Goal: Task Accomplishment & Management: Use online tool/utility

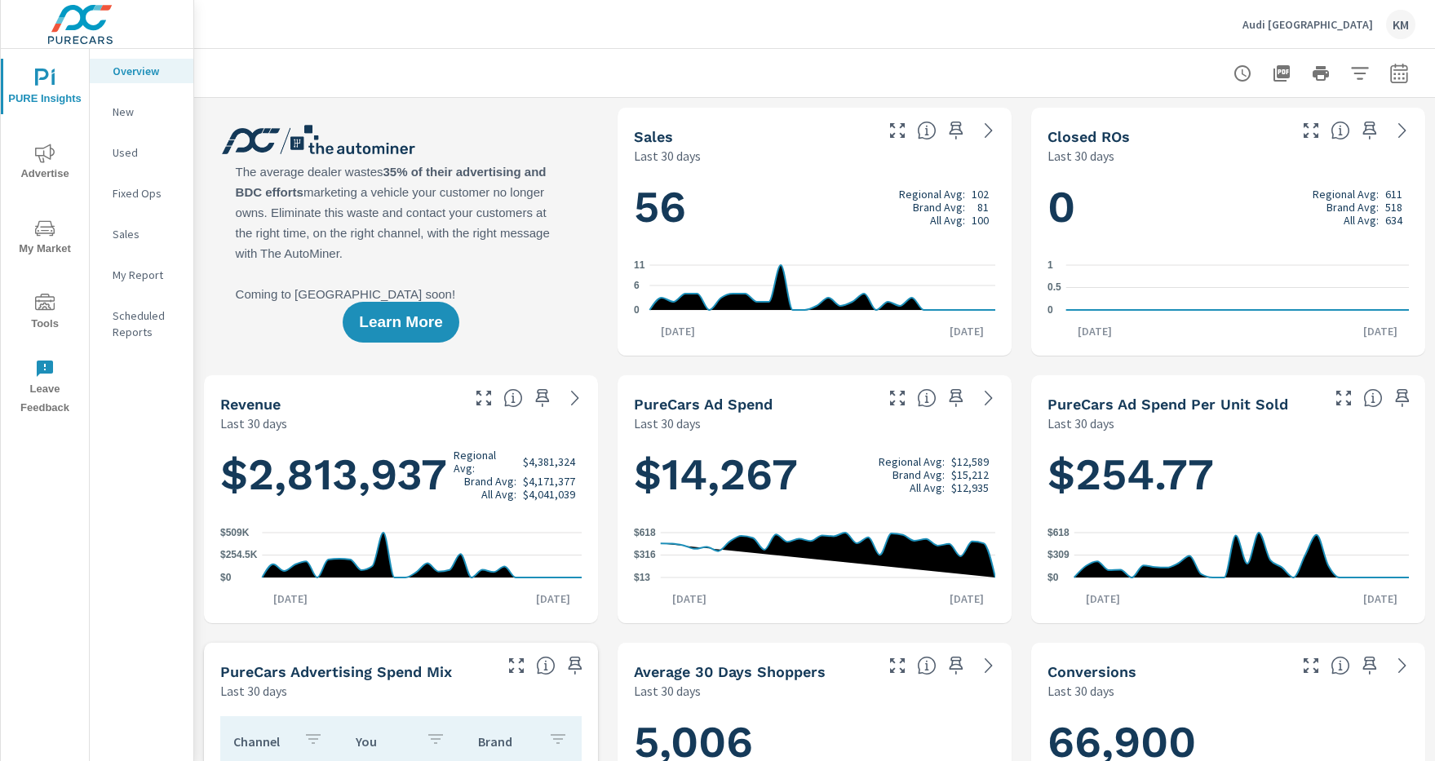
scroll to position [529, 0]
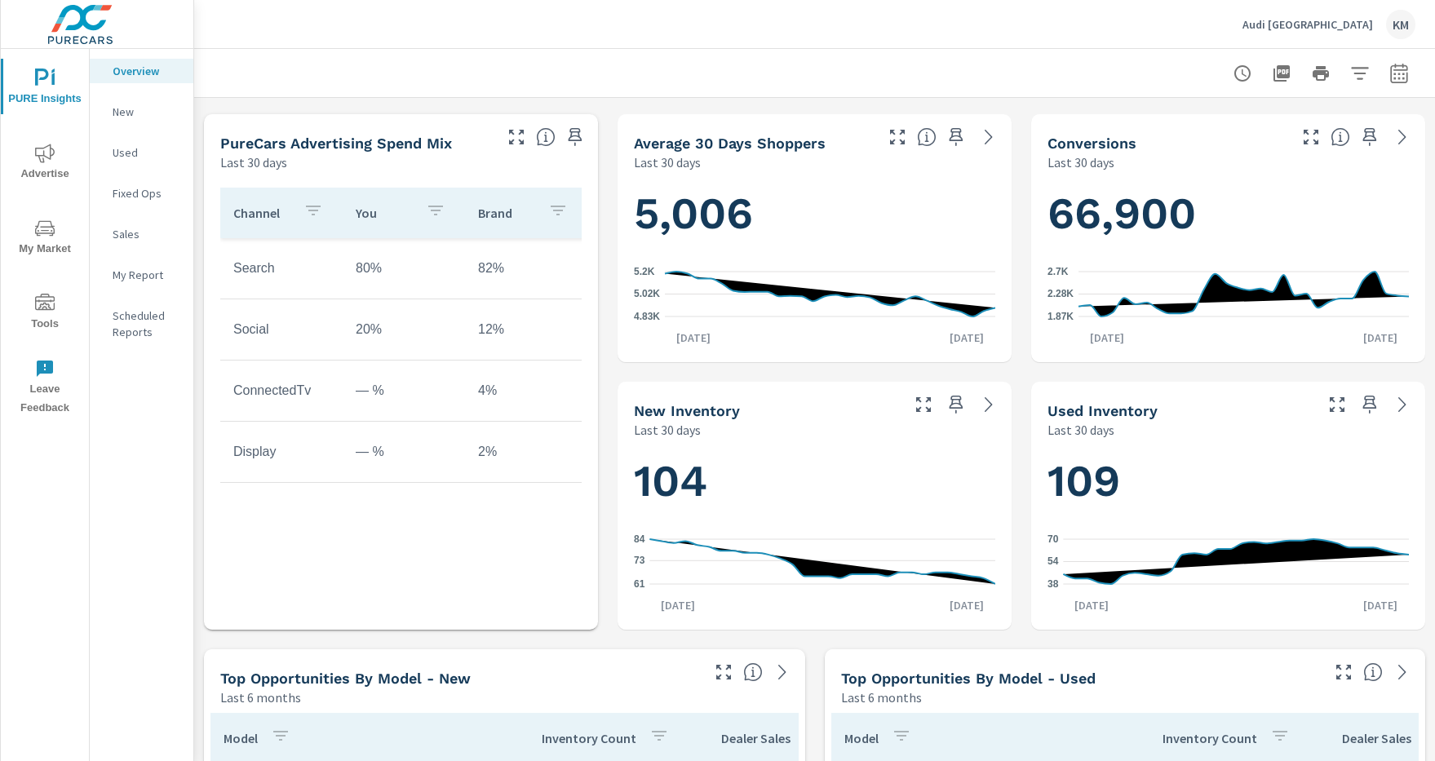
click at [989, 405] on icon at bounding box center [989, 405] width 20 height 20
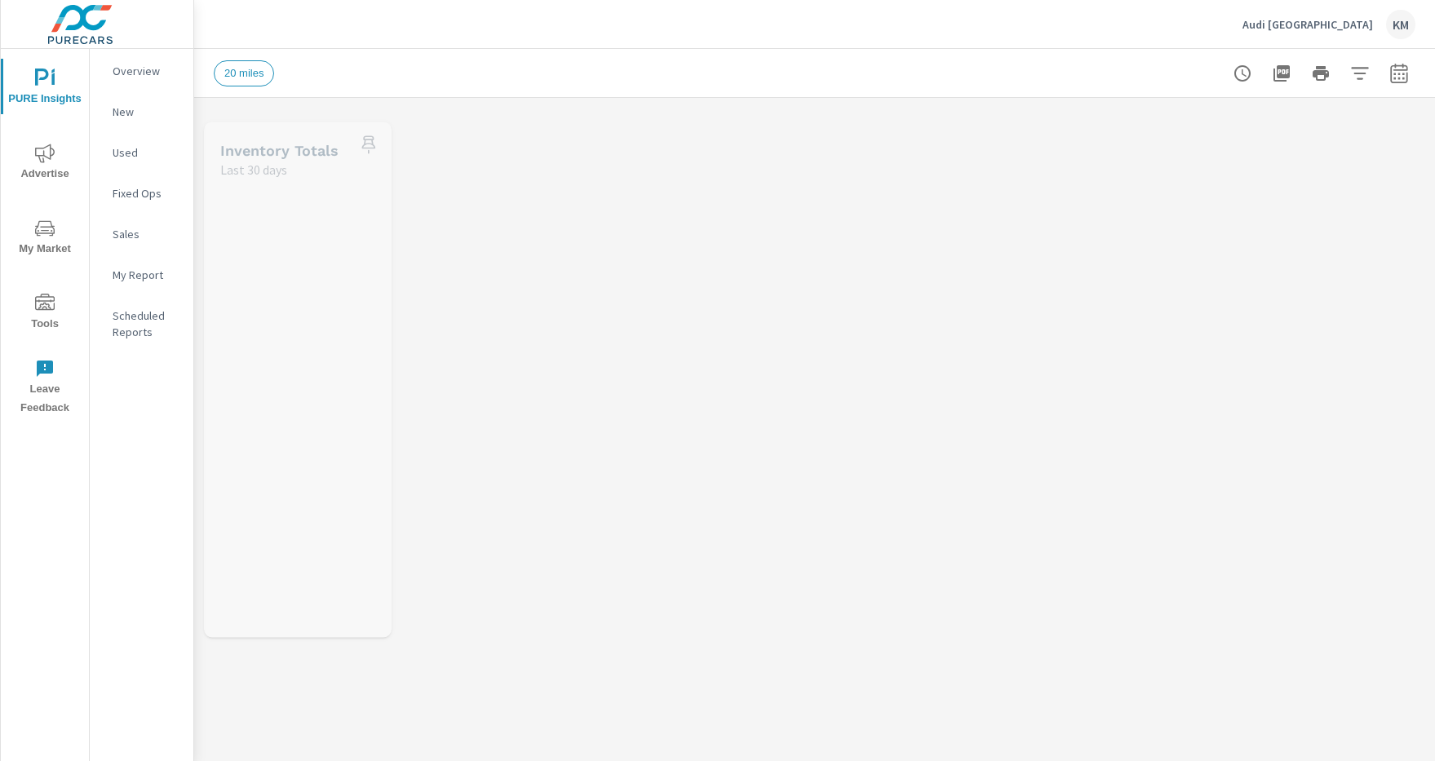
click at [1360, 73] on icon "button" at bounding box center [1359, 73] width 17 height 12
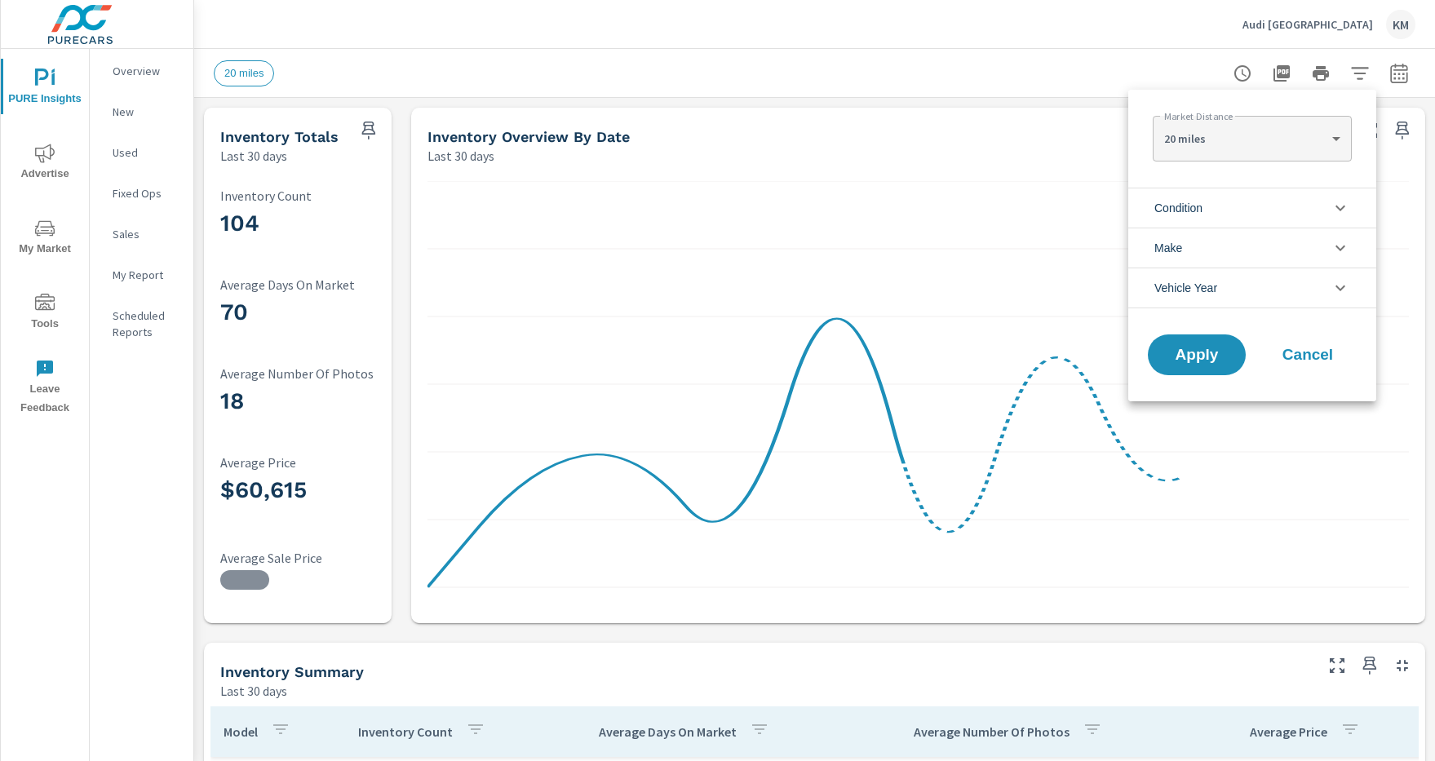
click at [1252, 207] on li "Condition" at bounding box center [1252, 208] width 248 height 40
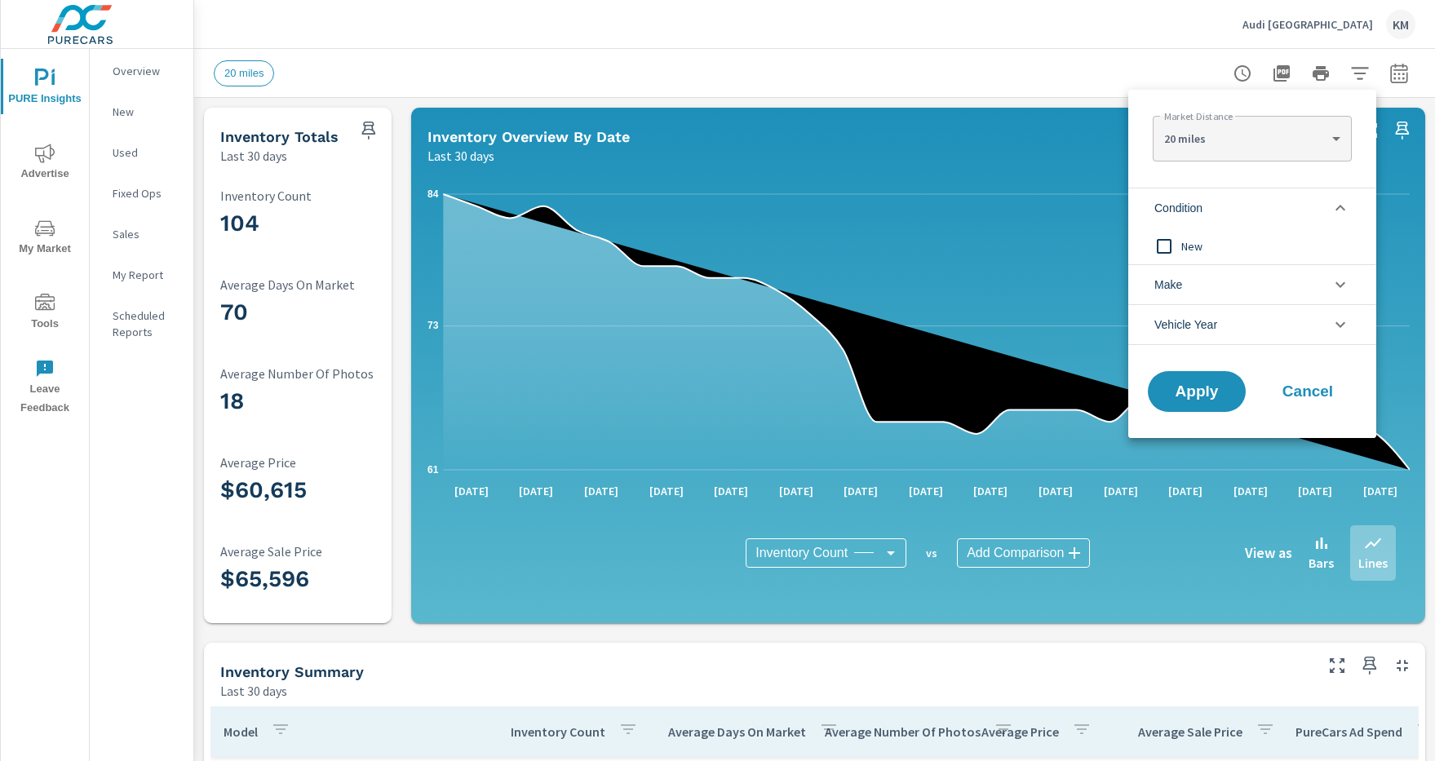
scroll to position [15, 0]
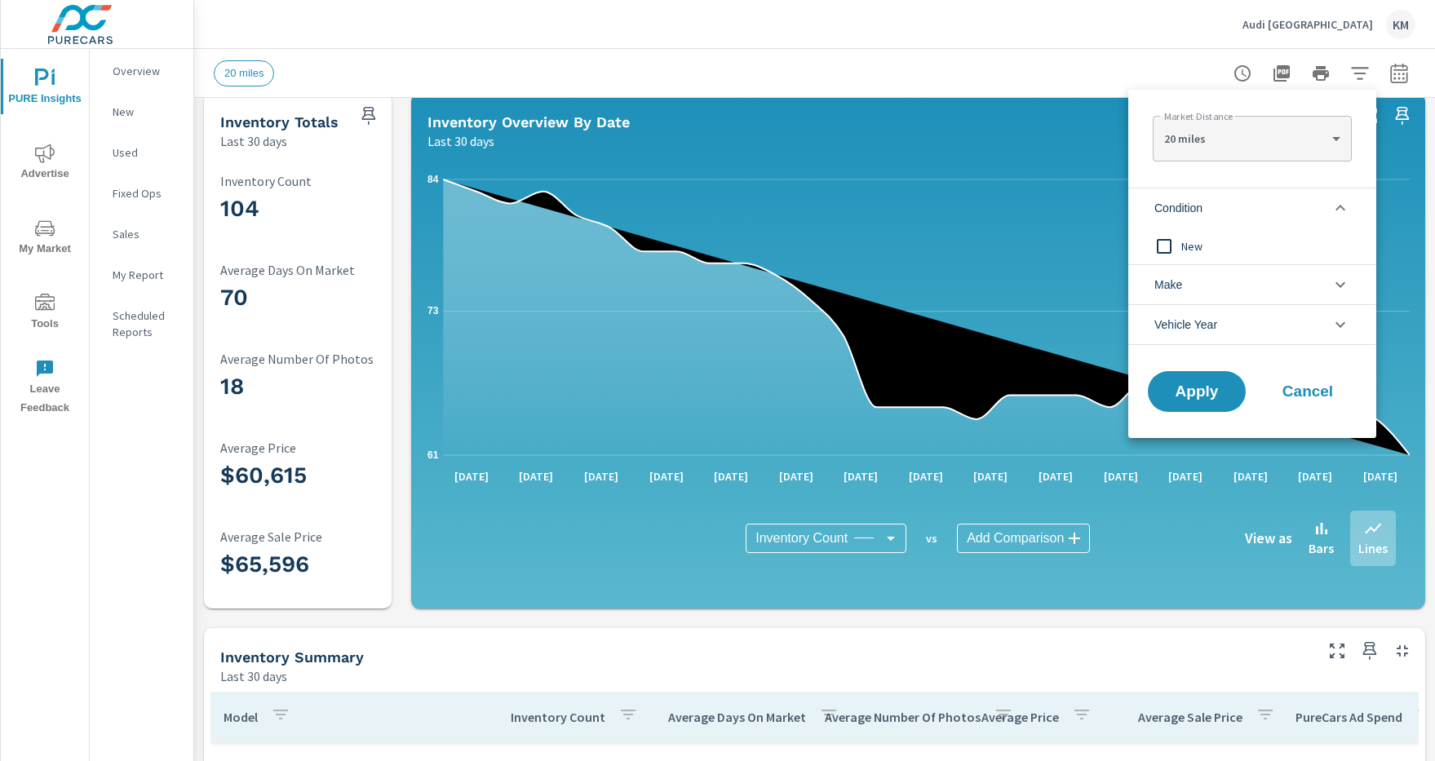
click at [1252, 207] on li "Condition" at bounding box center [1252, 208] width 248 height 40
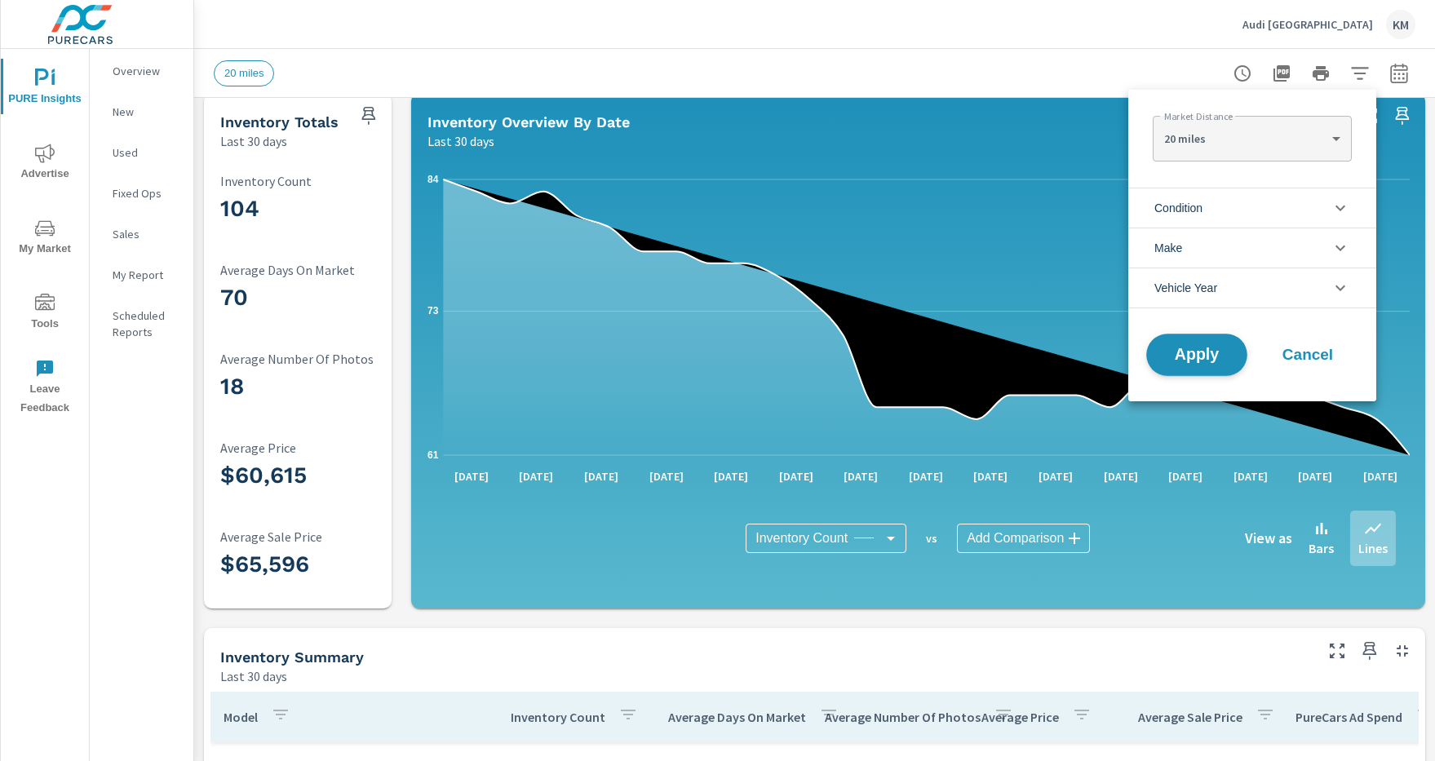
click at [1197, 355] on span "Apply" at bounding box center [1196, 355] width 67 height 15
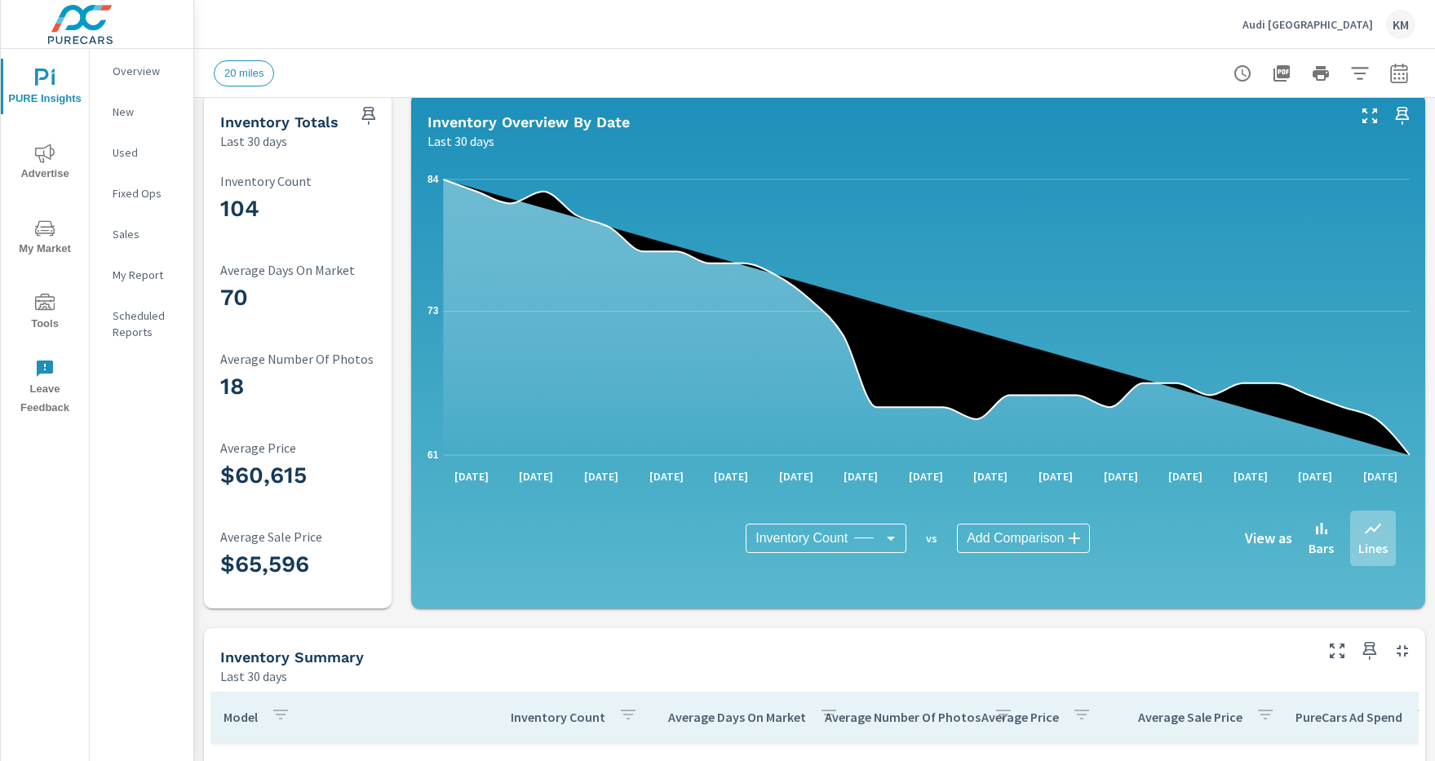
click at [1360, 73] on icon "button" at bounding box center [1359, 73] width 17 height 12
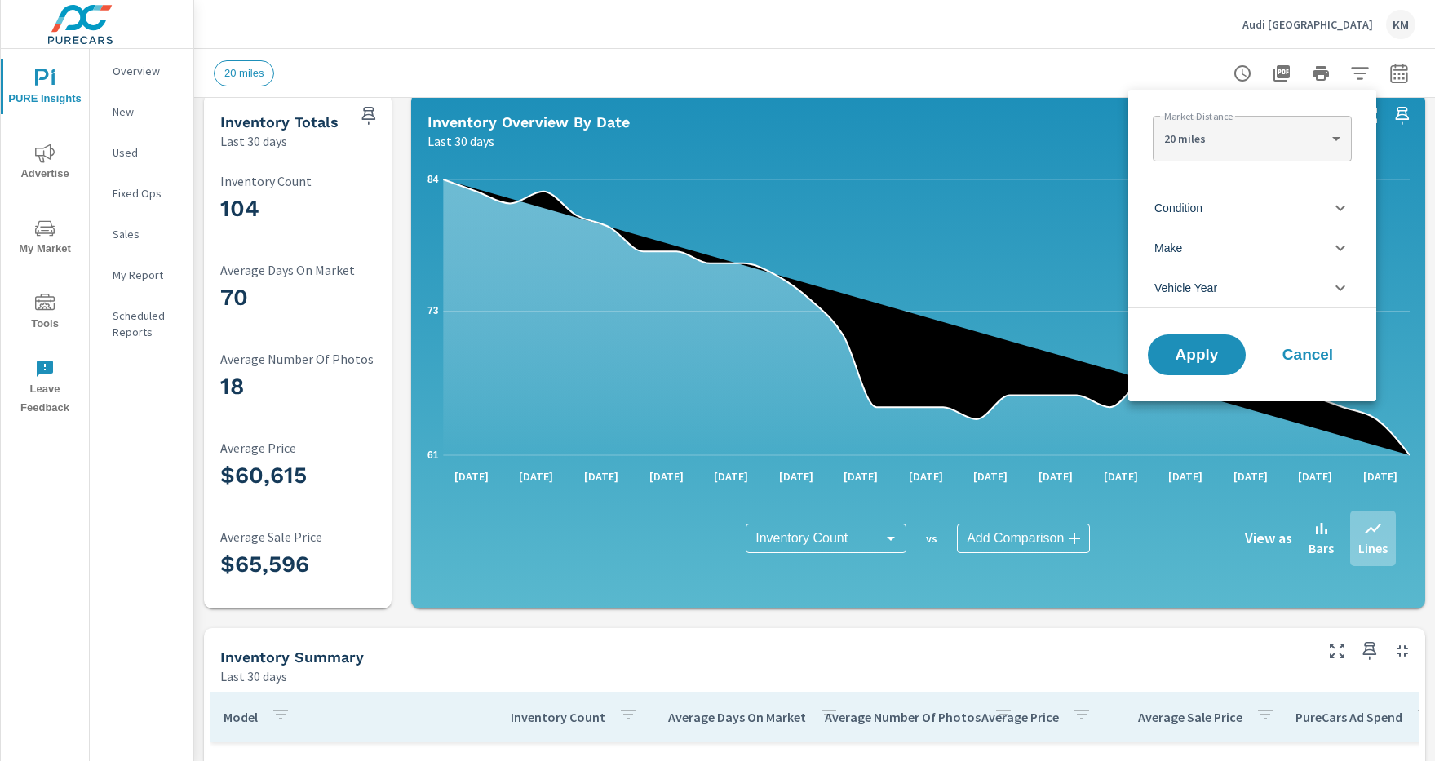
click at [1252, 207] on li "Condition" at bounding box center [1252, 208] width 248 height 40
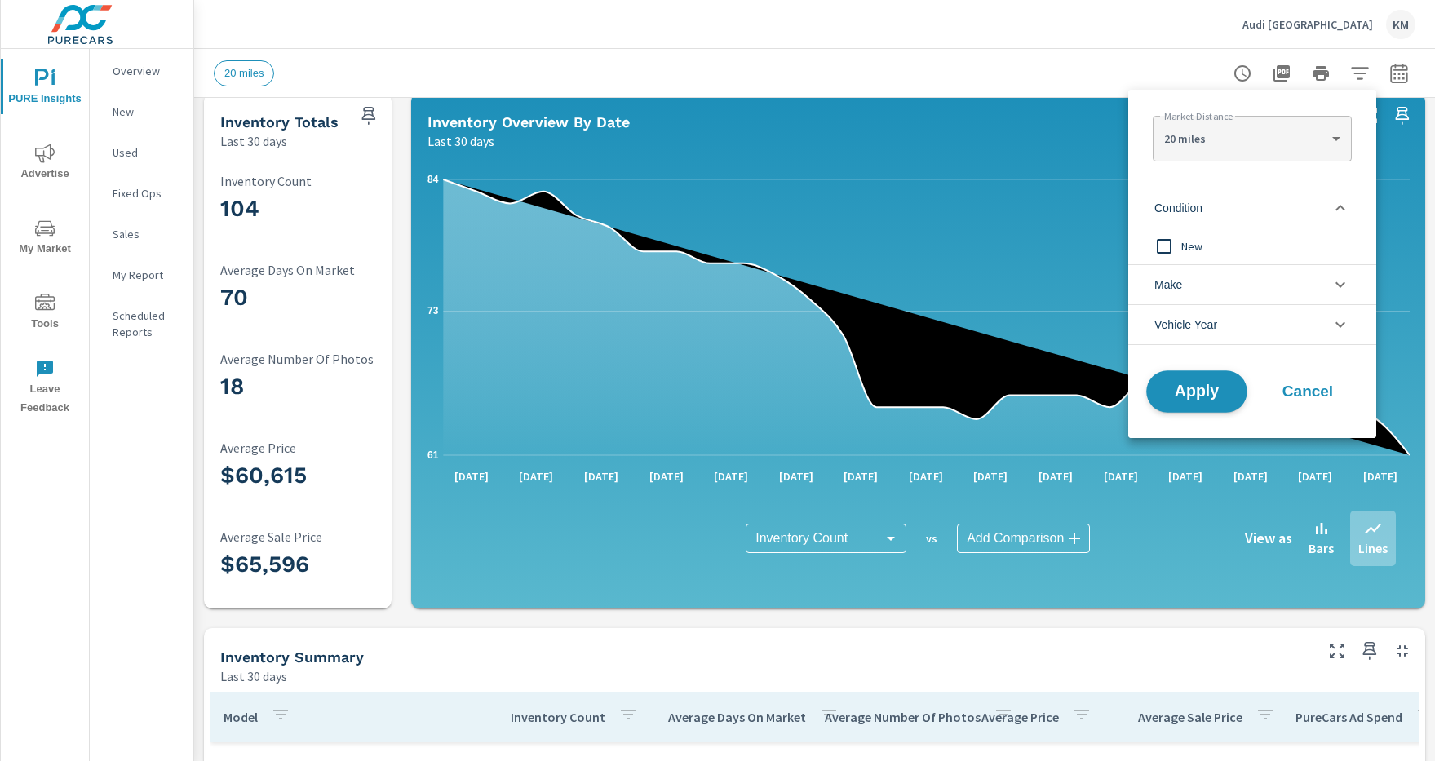
click at [1197, 392] on span "Apply" at bounding box center [1196, 391] width 67 height 15
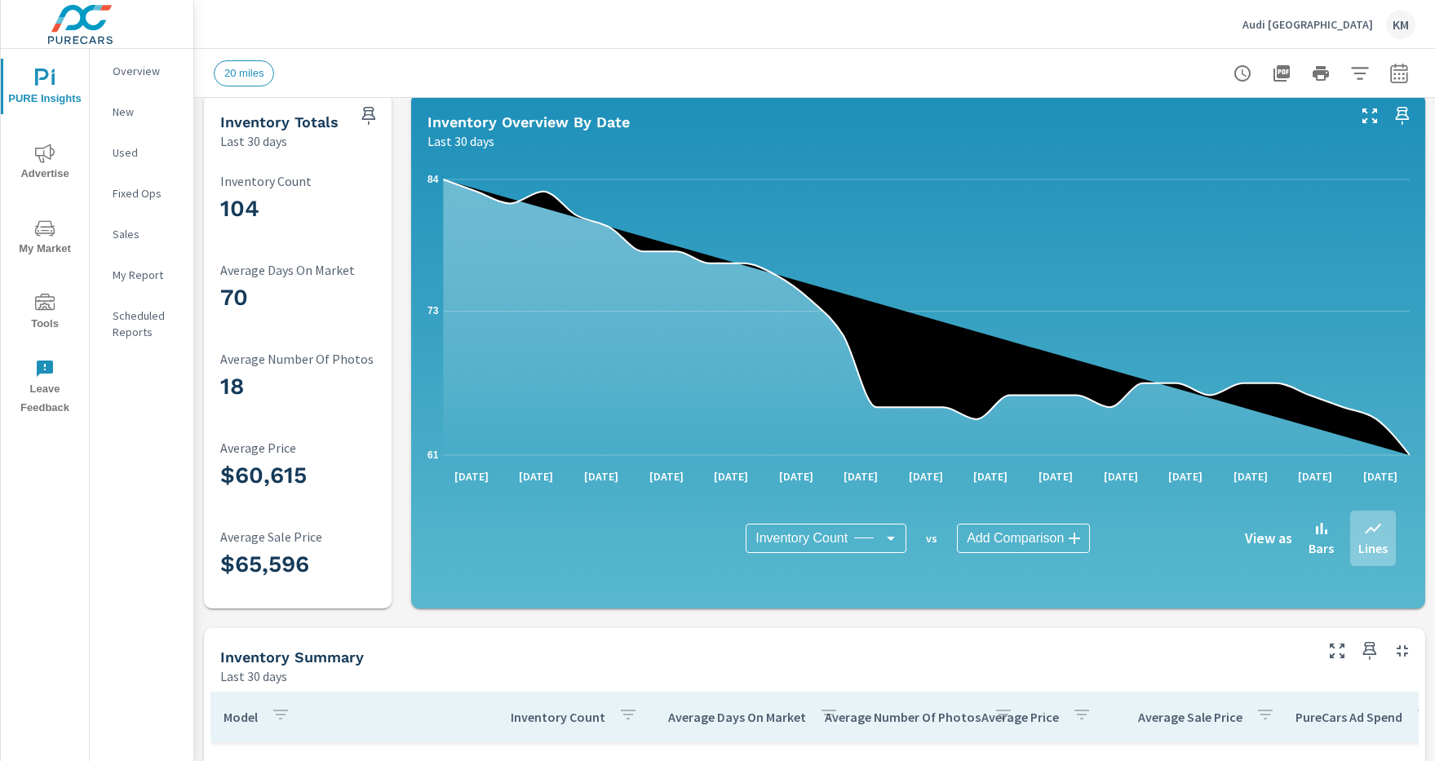
click at [1360, 73] on icon "button" at bounding box center [1359, 73] width 17 height 12
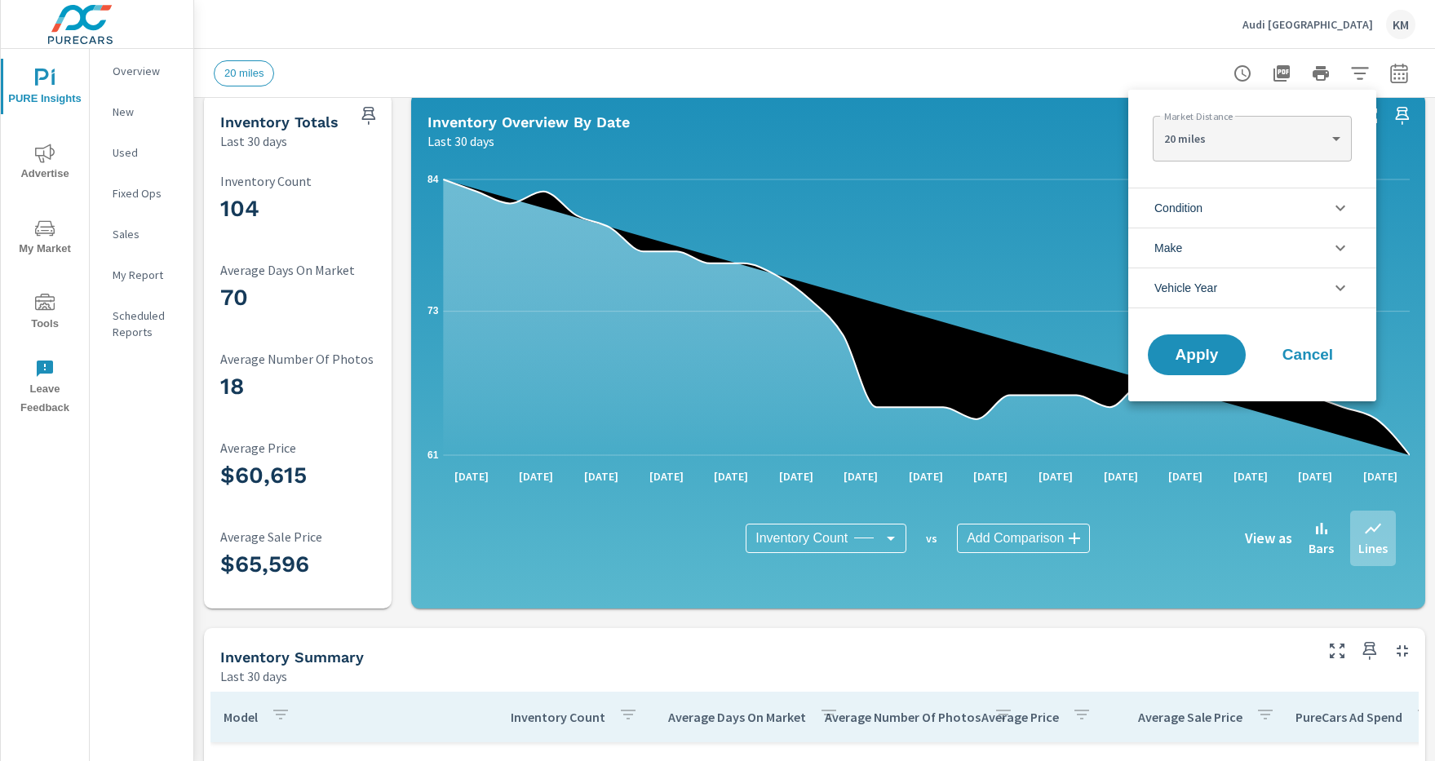
click at [1252, 207] on li "Condition" at bounding box center [1252, 208] width 248 height 40
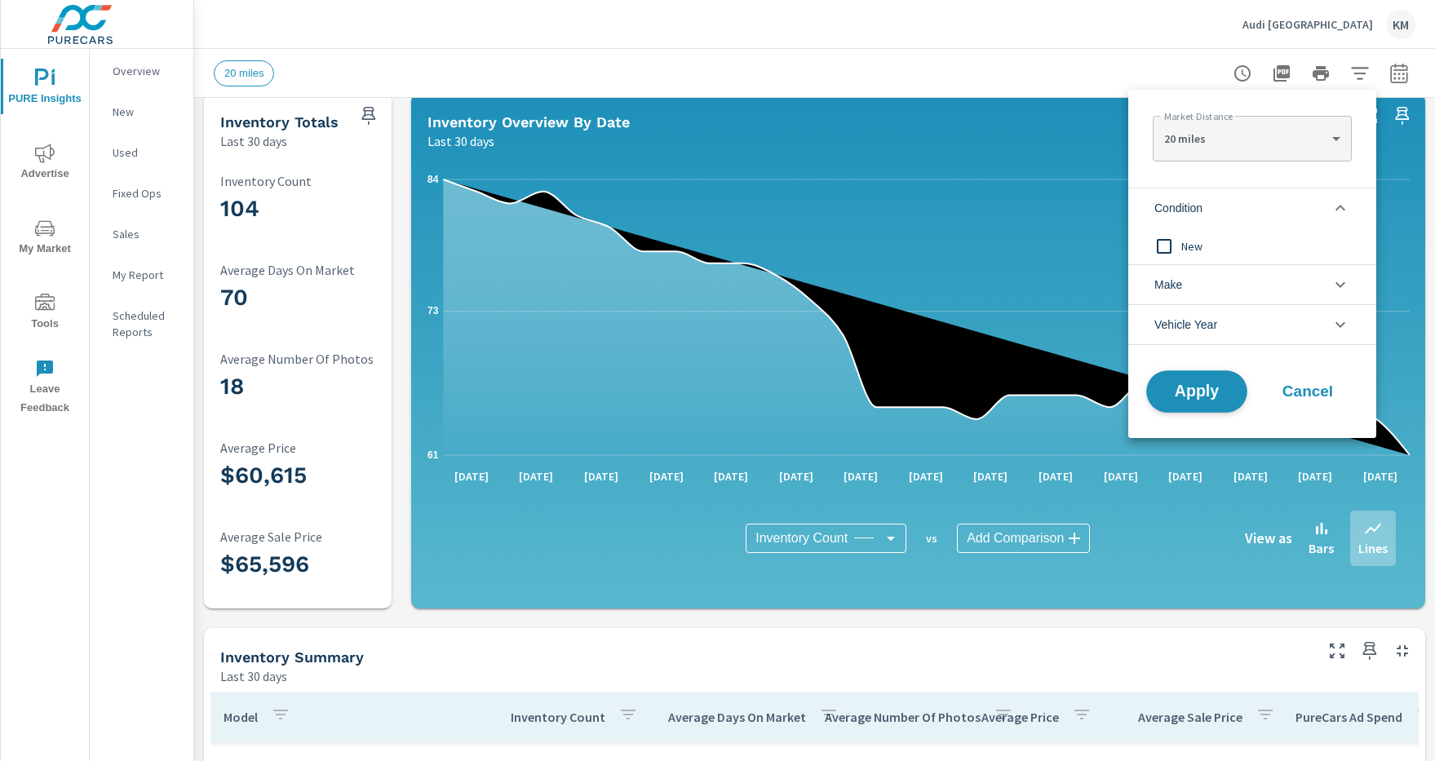
click at [1197, 392] on span "Apply" at bounding box center [1196, 391] width 67 height 15
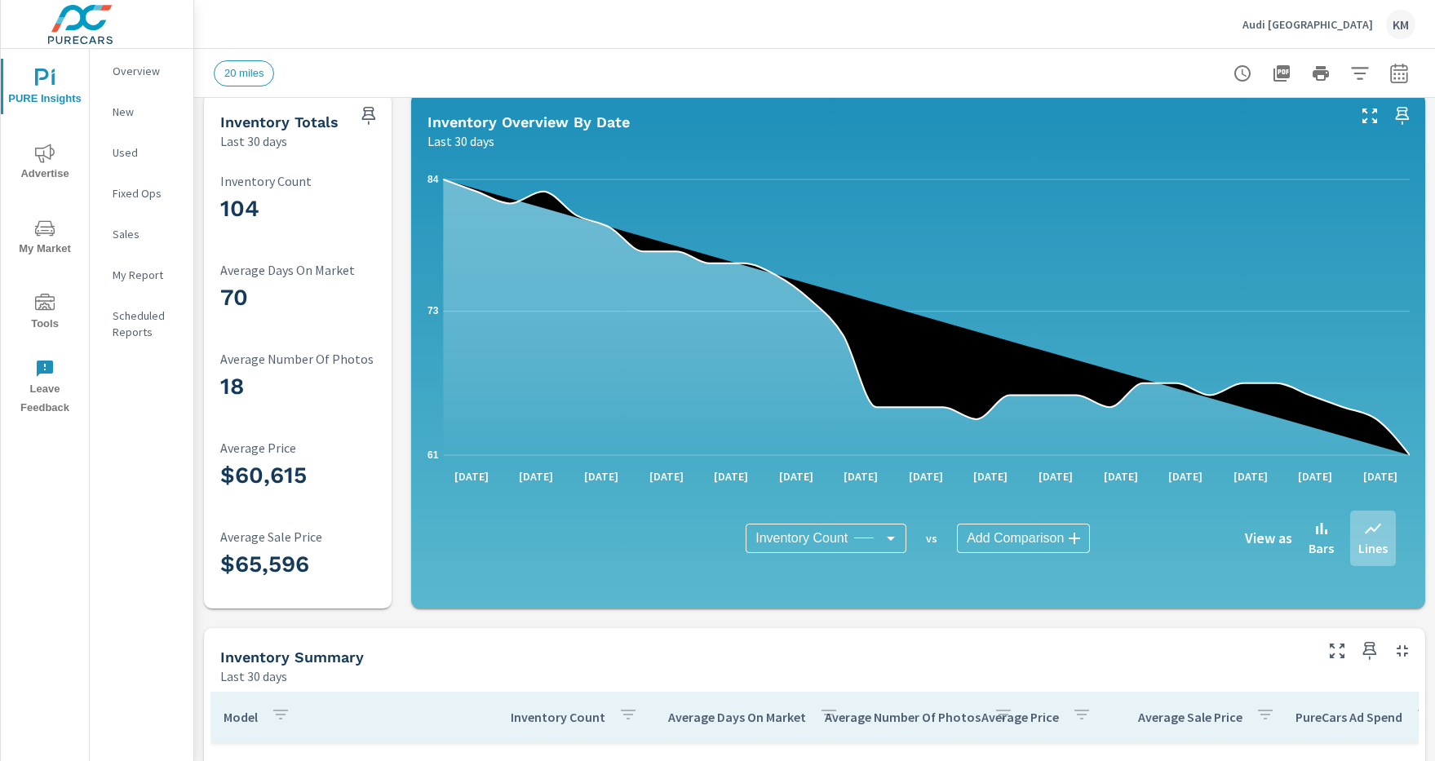
click at [1399, 73] on icon "button" at bounding box center [1398, 76] width 11 height 7
select select "Last 30 days"
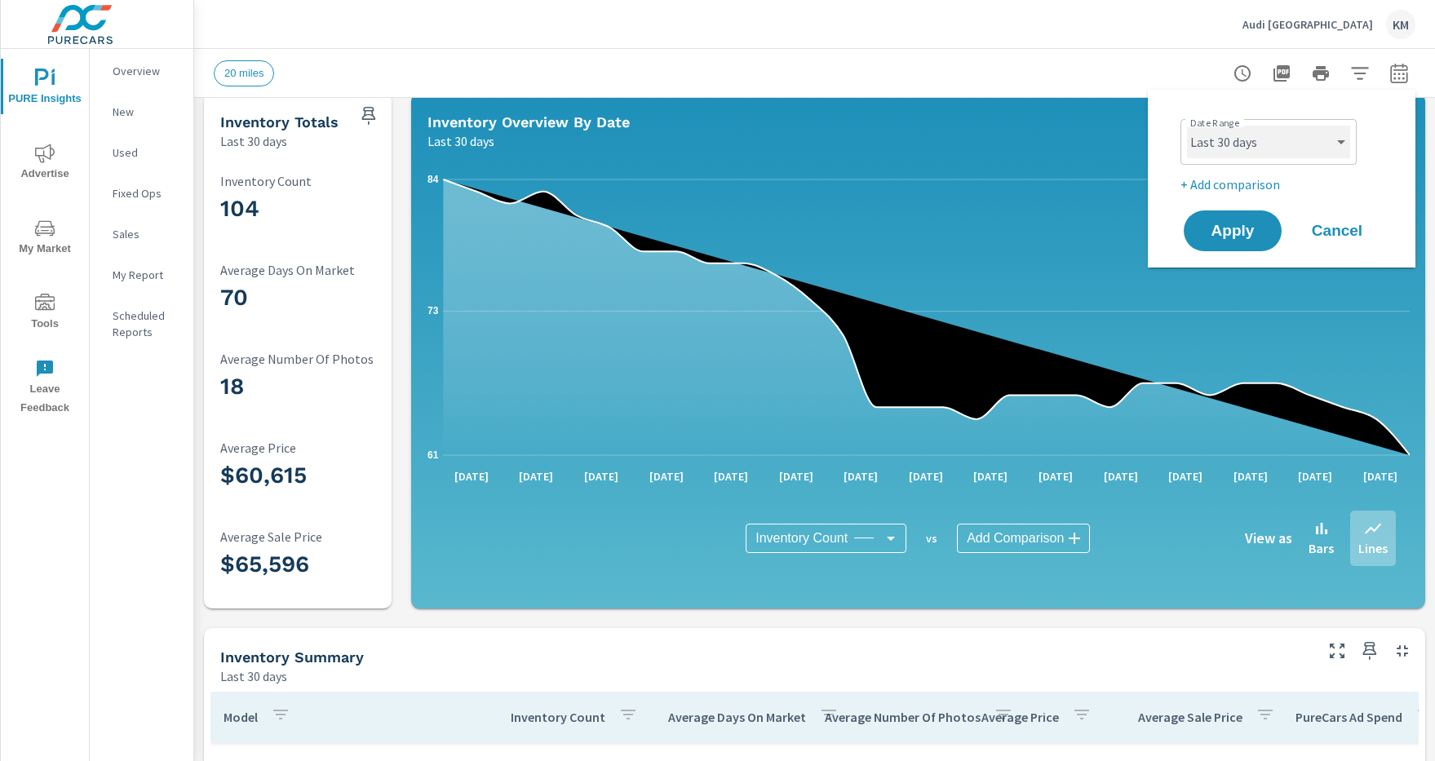
click at [1268, 142] on select "Custom [DATE] Last week Last 7 days Last 14 days Last 30 days Last 45 days Last…" at bounding box center [1268, 142] width 163 height 33
click at [1233, 231] on span "Apply" at bounding box center [1232, 231] width 67 height 15
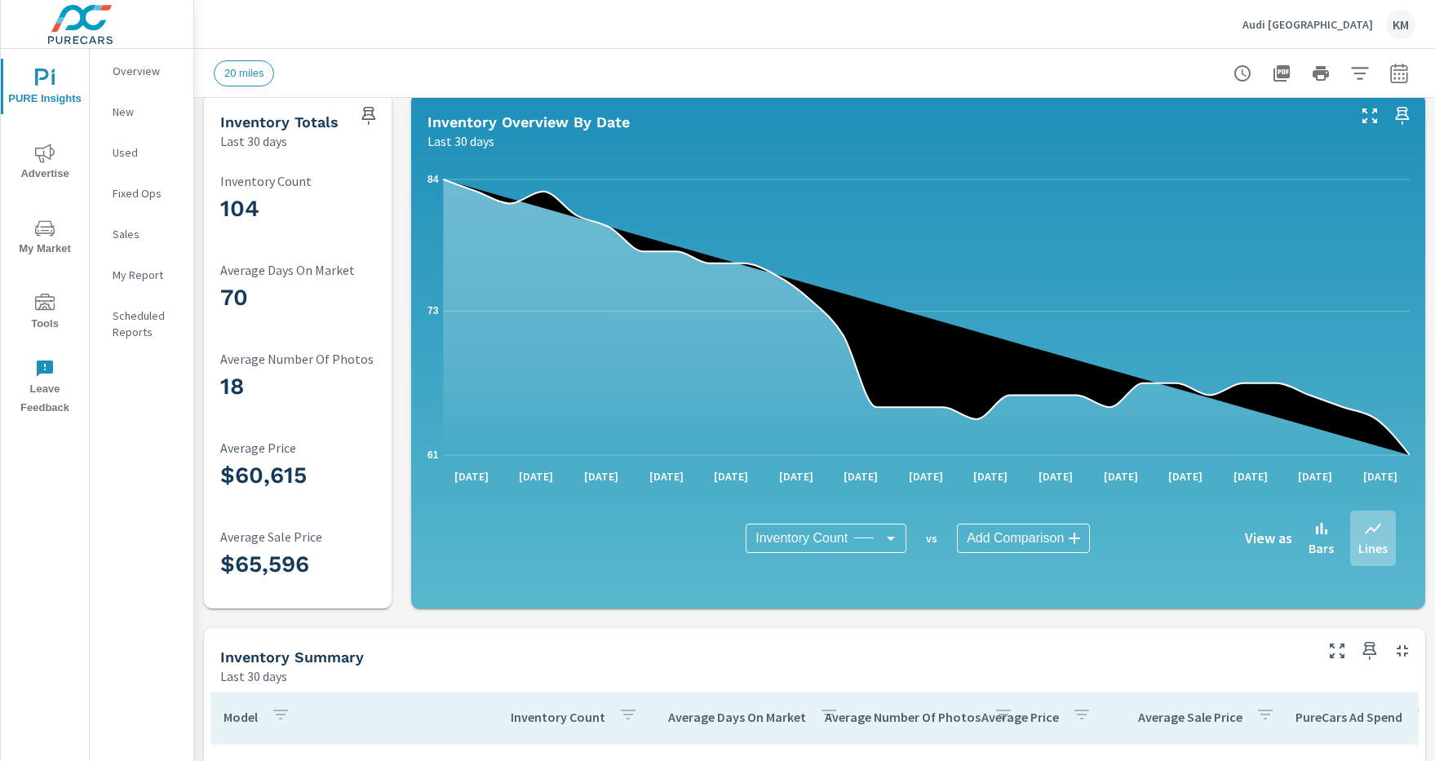
click at [1399, 73] on icon "button" at bounding box center [1398, 76] width 11 height 7
select select "Last 30 days"
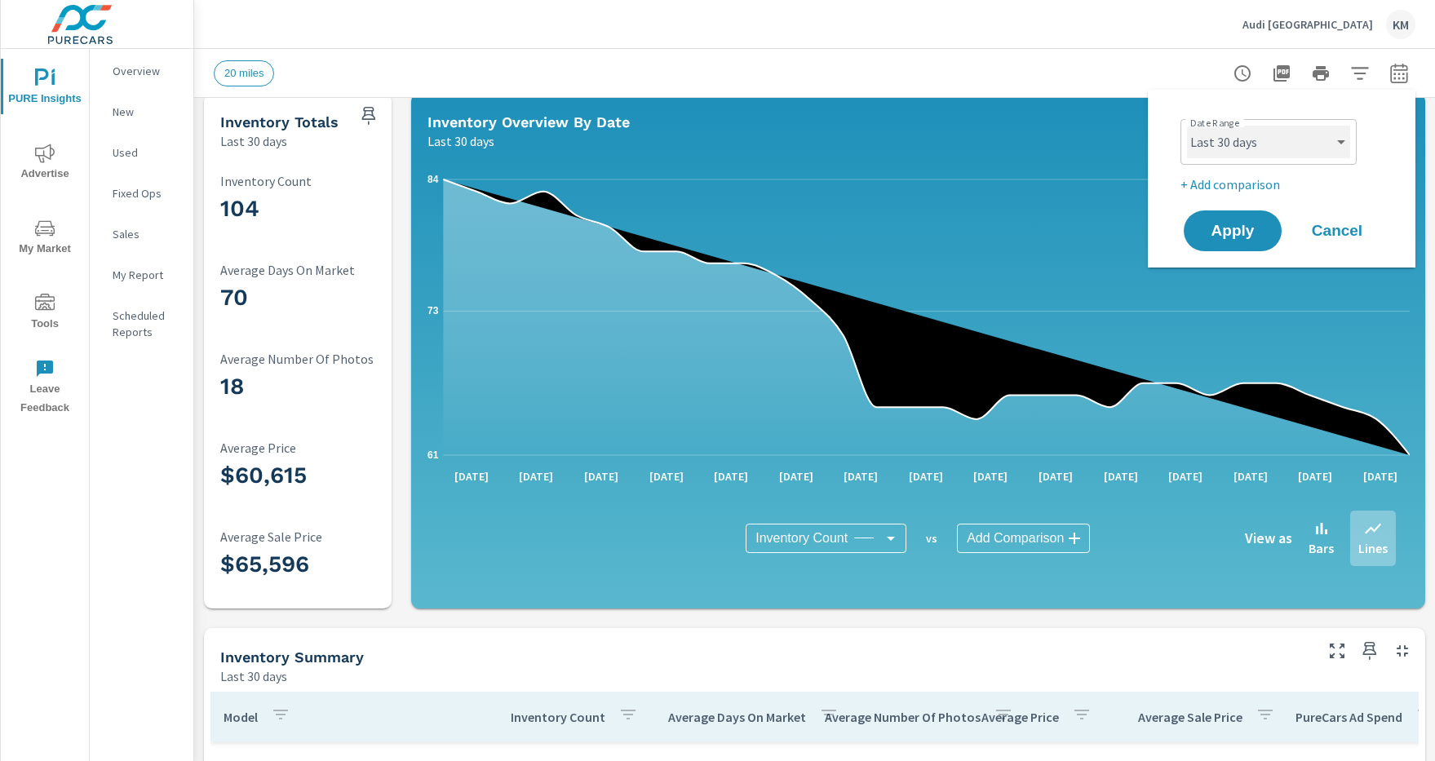
click at [1268, 142] on select "Custom [DATE] Last week Last 7 days Last 14 days Last 30 days Last 45 days Last…" at bounding box center [1268, 142] width 163 height 33
click at [254, 141] on p "Last 30 days" at bounding box center [253, 141] width 67 height 20
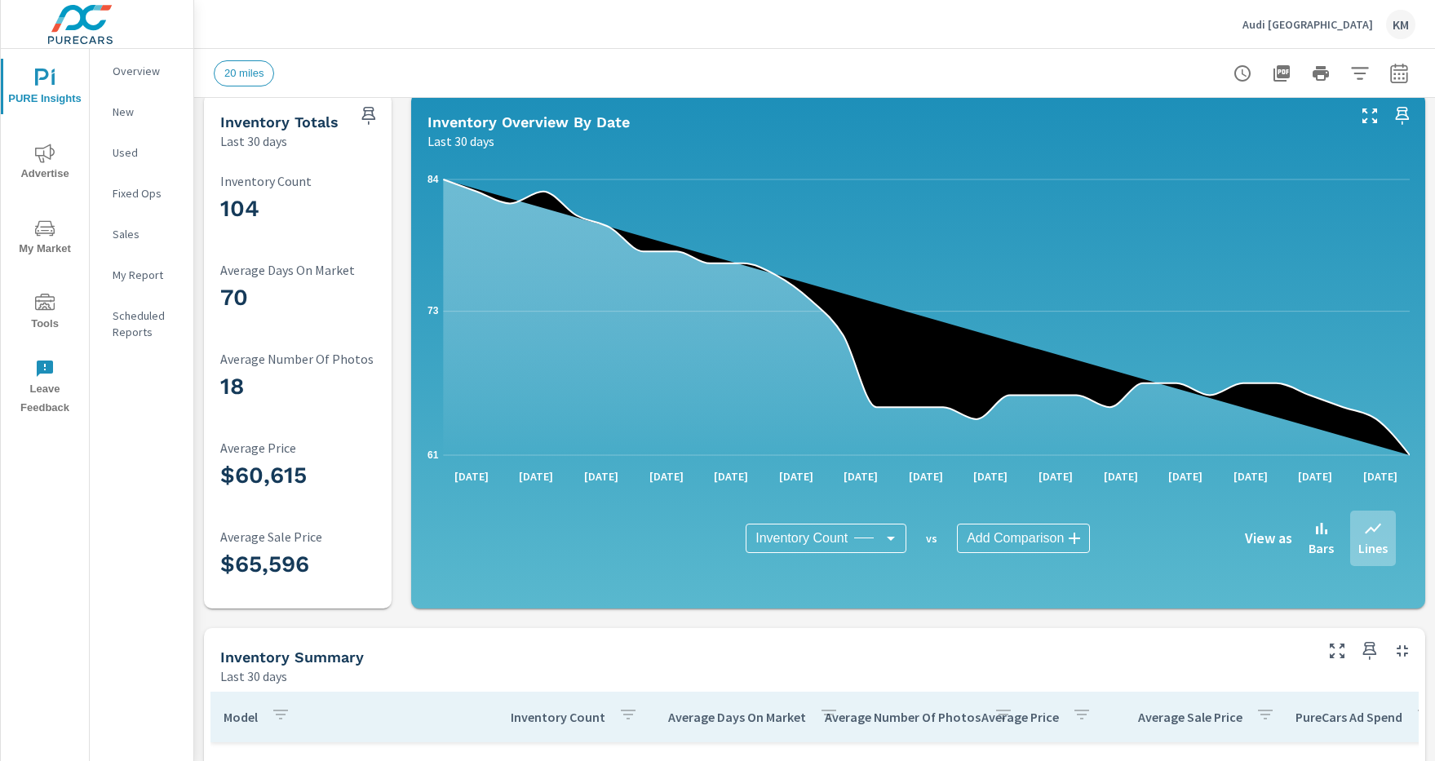
click at [1253, 173] on span "Apply" at bounding box center [1278, 169] width 51 height 8
